Goal: Task Accomplishment & Management: Use online tool/utility

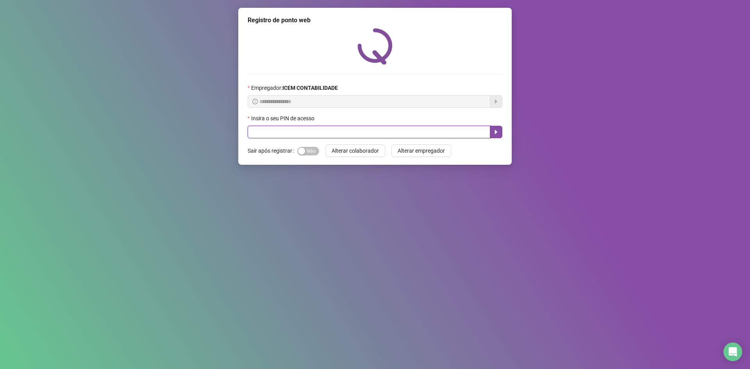
click at [254, 131] on input "text" at bounding box center [369, 132] width 243 height 13
type input "*****"
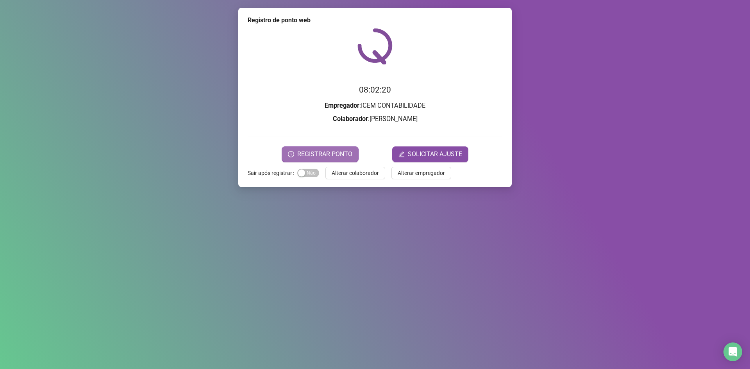
click at [313, 149] on button "REGISTRAR PONTO" at bounding box center [320, 155] width 77 height 16
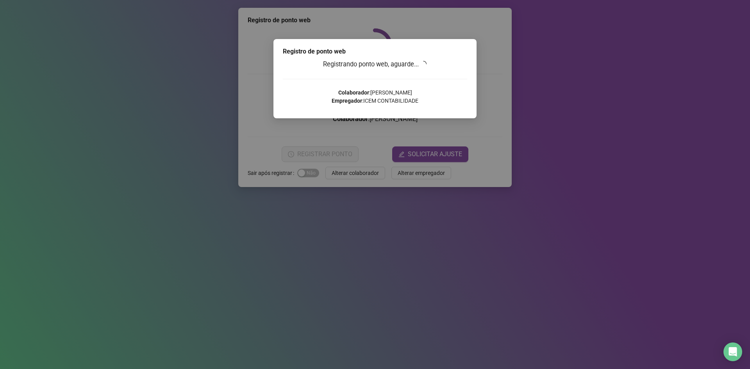
click at [420, 72] on div "Registrando ponto web, aguarde... Colaborador : [PERSON_NAME] VERAS Empregador …" at bounding box center [375, 84] width 184 height 51
click at [431, 85] on div "Registrando ponto web, aguarde... Colaborador : [PERSON_NAME] VERAS Empregador …" at bounding box center [375, 84] width 184 height 51
click at [432, 86] on div "Registrando ponto web, aguarde... Colaborador : [PERSON_NAME] VERAS Empregador …" at bounding box center [375, 84] width 184 height 51
click at [429, 83] on div "Registrando ponto web, aguarde... Colaborador : [PERSON_NAME] VERAS Empregador …" at bounding box center [375, 84] width 184 height 51
click at [429, 89] on div "Registrando ponto web, aguarde... Colaborador : [PERSON_NAME] VERAS Empregador …" at bounding box center [375, 84] width 184 height 51
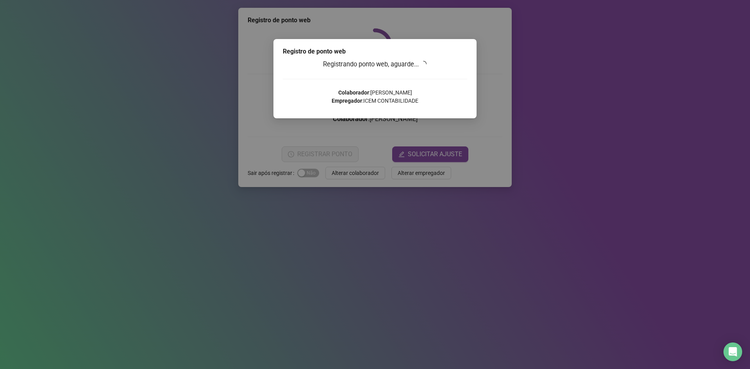
click at [439, 68] on h3 "Registrando ponto web, aguarde..." at bounding box center [375, 64] width 184 height 10
